Goal: Task Accomplishment & Management: Use online tool/utility

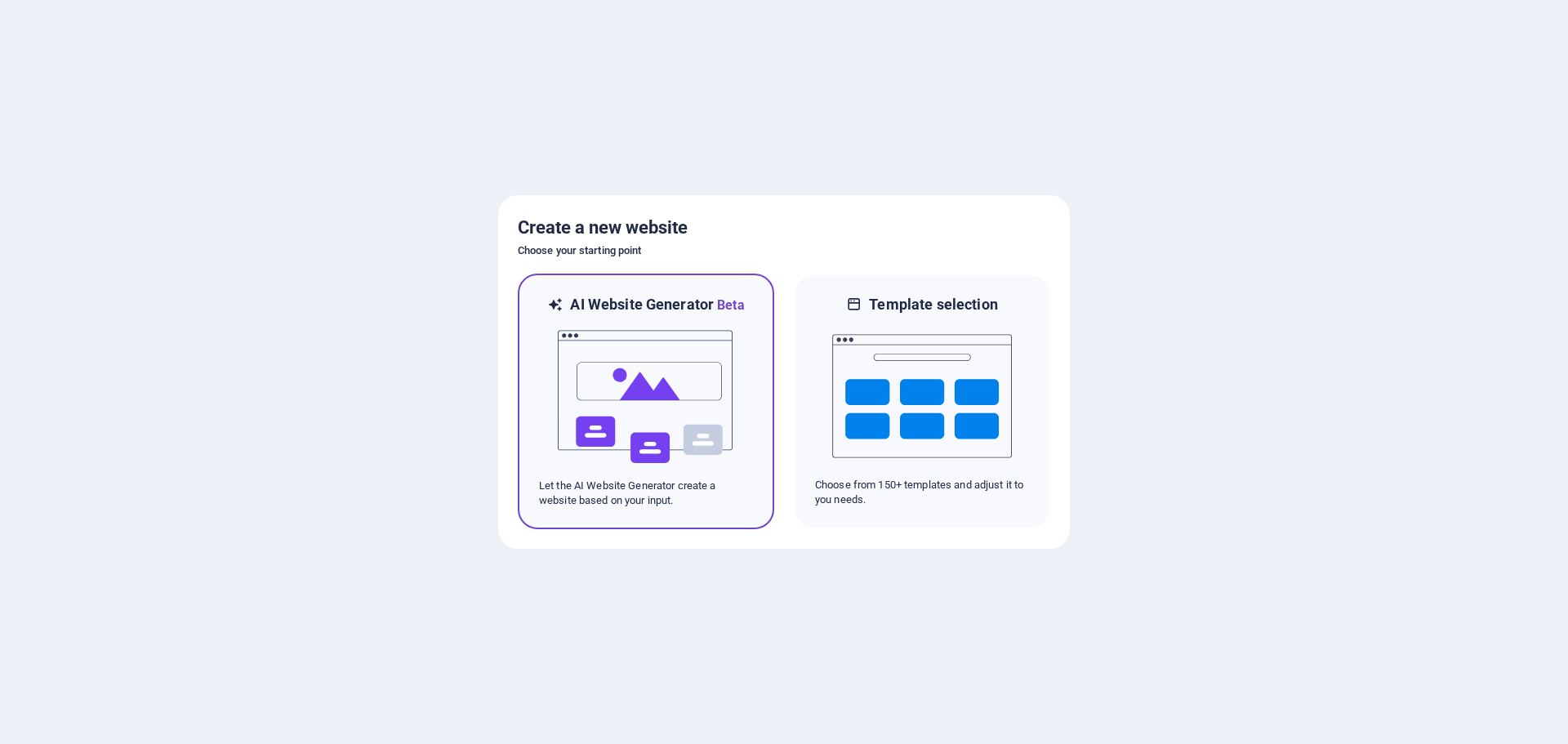
click at [661, 399] on img at bounding box center [646, 397] width 180 height 164
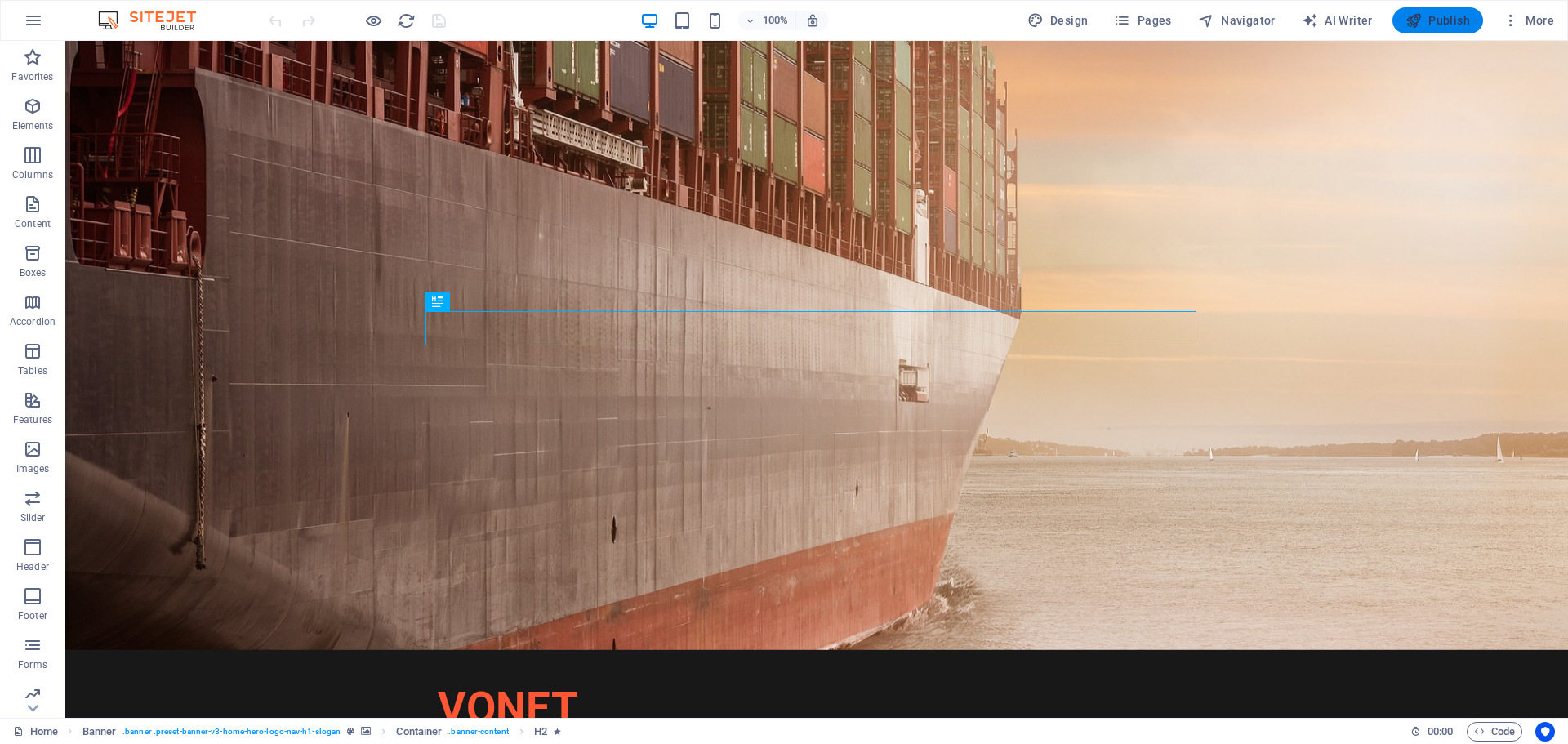
click at [1458, 20] on span "Publish" at bounding box center [1438, 20] width 65 height 16
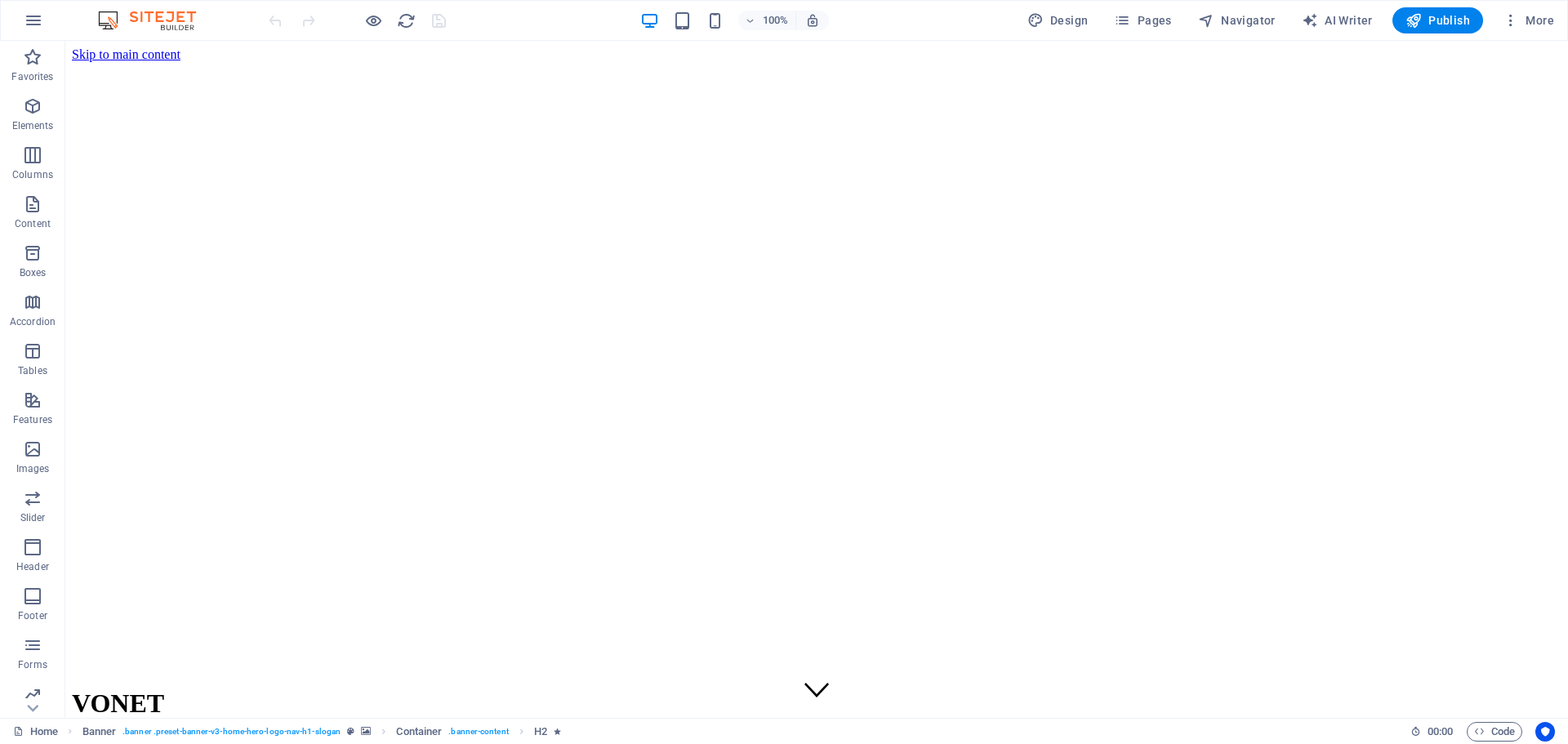
scroll to position [572, 0]
